Goal: Register for event/course

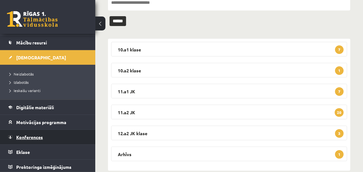
scroll to position [61, 0]
click at [33, 135] on span "Konferences" at bounding box center [29, 137] width 27 height 6
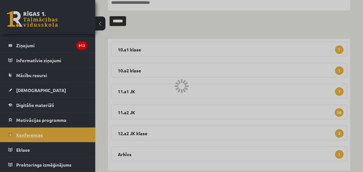
scroll to position [26, 0]
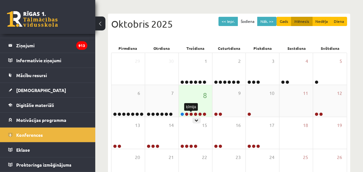
click at [191, 114] on link at bounding box center [192, 115] width 4 height 4
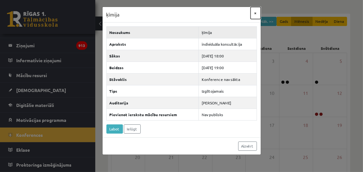
drag, startPoint x: 256, startPoint y: 13, endPoint x: 253, endPoint y: 20, distance: 7.3
click at [256, 13] on button "×" at bounding box center [256, 13] width 10 height 12
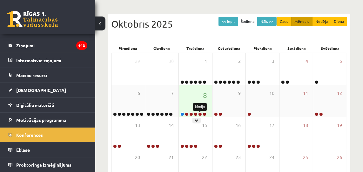
click at [199, 114] on link at bounding box center [200, 115] width 4 height 4
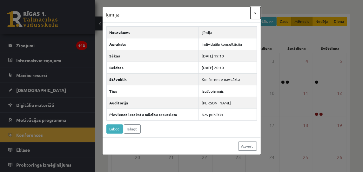
click at [256, 13] on button "×" at bounding box center [256, 13] width 10 height 12
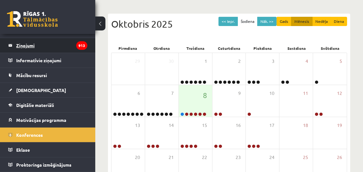
click at [21, 44] on legend "Ziņojumi 913" at bounding box center [51, 45] width 71 height 15
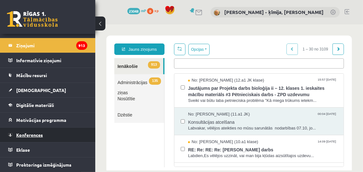
click at [34, 135] on span "Konferences" at bounding box center [29, 135] width 27 height 6
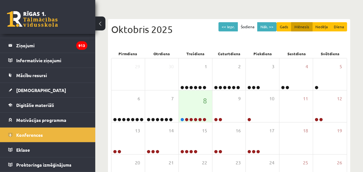
scroll to position [70, 0]
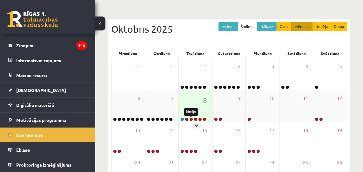
click at [191, 119] on link at bounding box center [192, 120] width 4 height 4
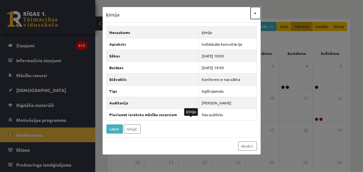
click at [258, 12] on button "×" at bounding box center [256, 13] width 10 height 12
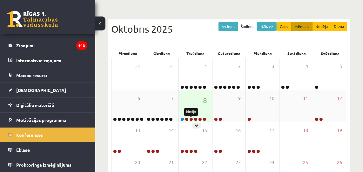
click at [191, 119] on link at bounding box center [192, 120] width 4 height 4
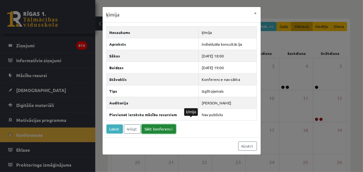
click at [166, 130] on link "Sākt konferenci" at bounding box center [159, 129] width 34 height 9
